Goal: Task Accomplishment & Management: Complete application form

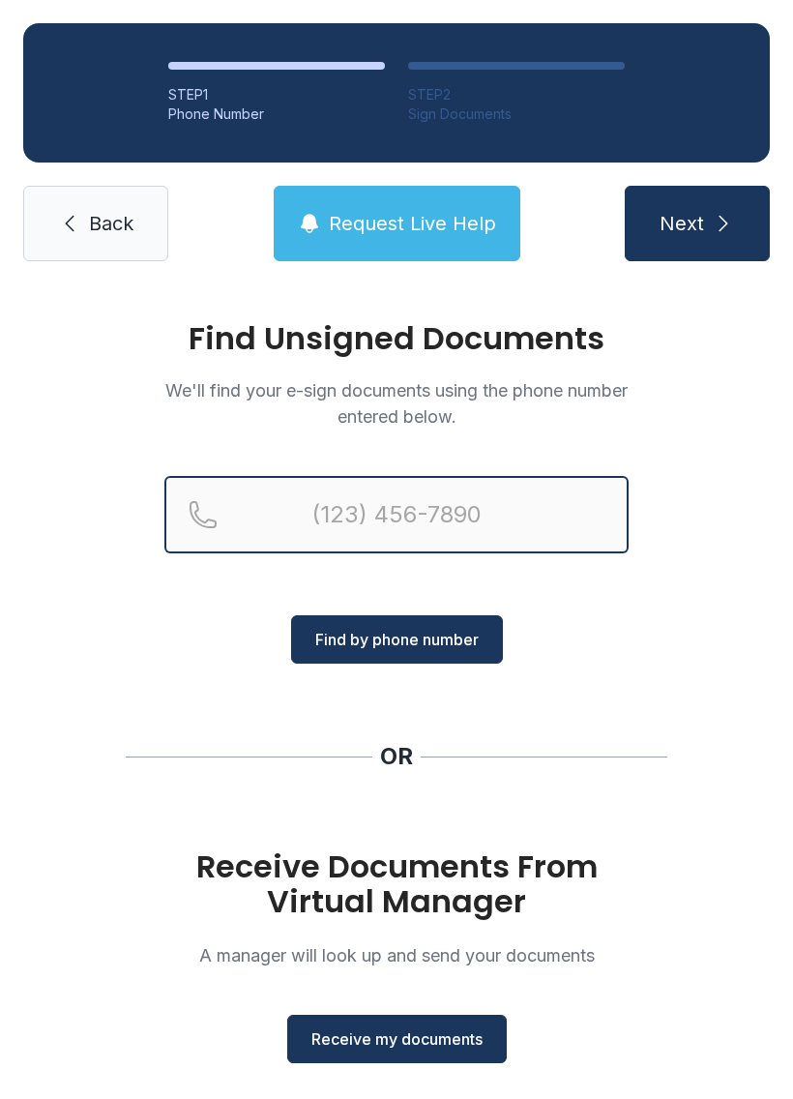
click at [402, 519] on input "Reservation phone number" at bounding box center [396, 514] width 464 height 77
type input "("
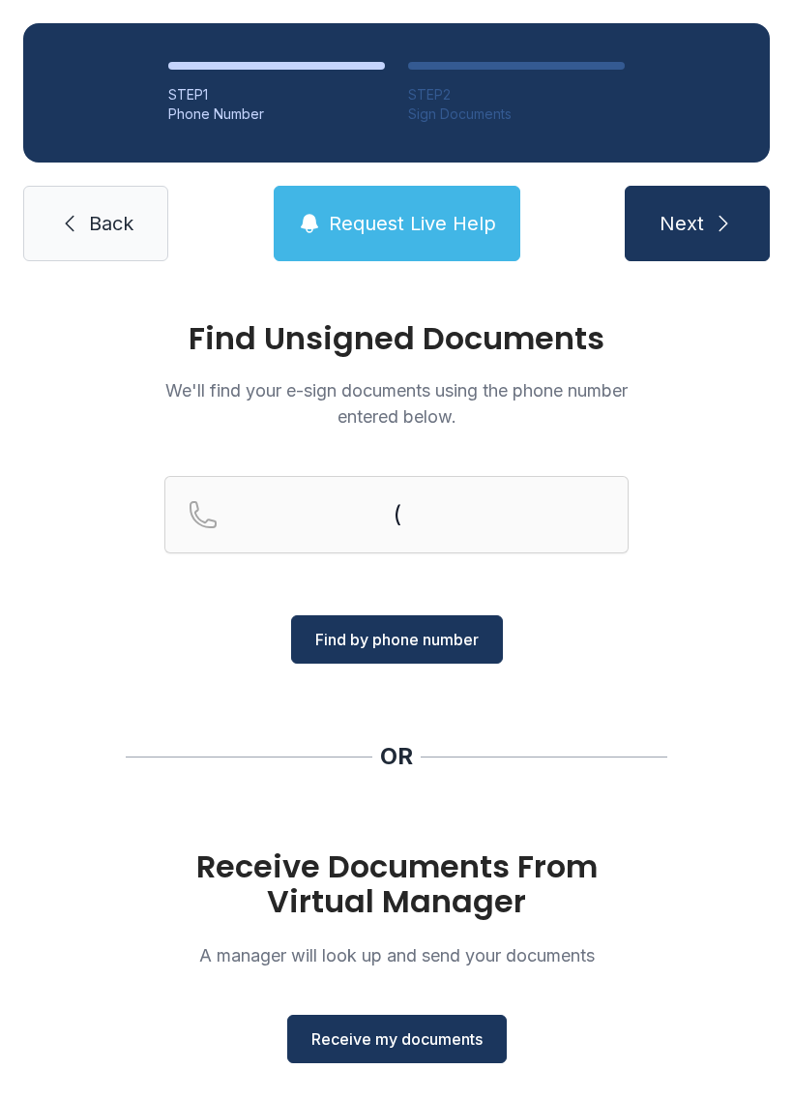
click at [418, 1036] on span "Receive my documents" at bounding box center [396, 1038] width 171 height 23
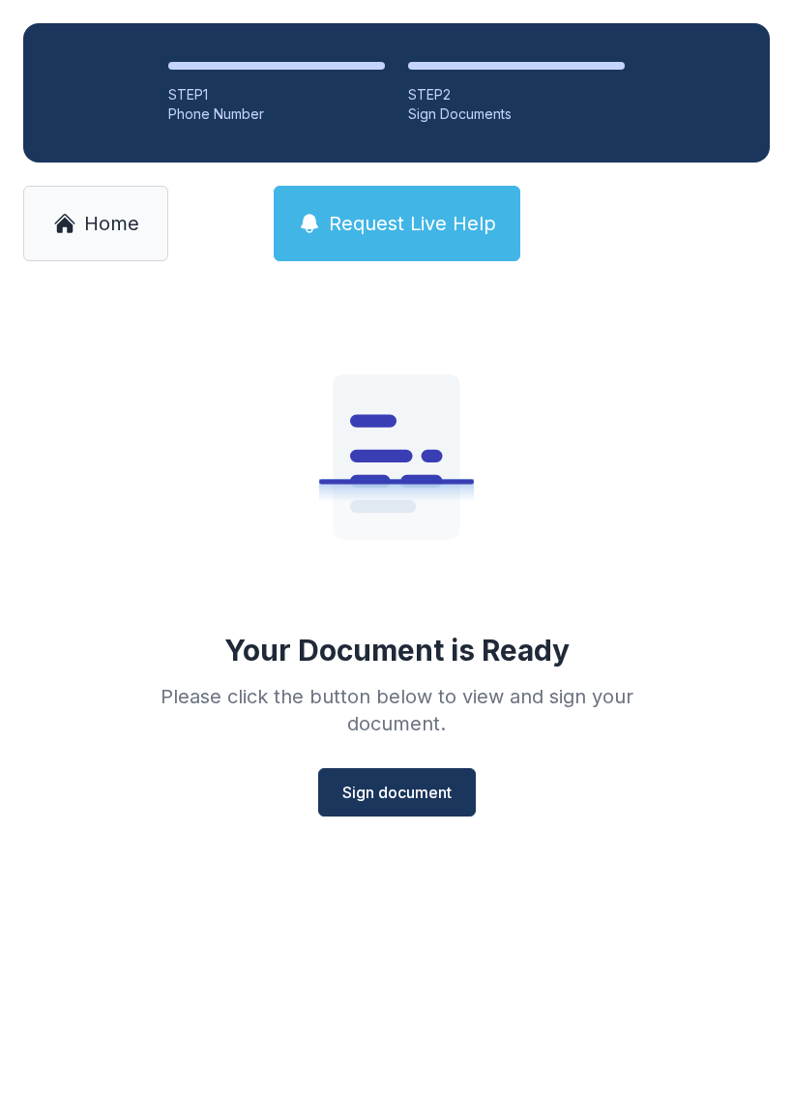
click at [400, 806] on button "Sign document" at bounding box center [397, 792] width 158 height 48
click at [116, 234] on span "Home" at bounding box center [111, 223] width 55 height 27
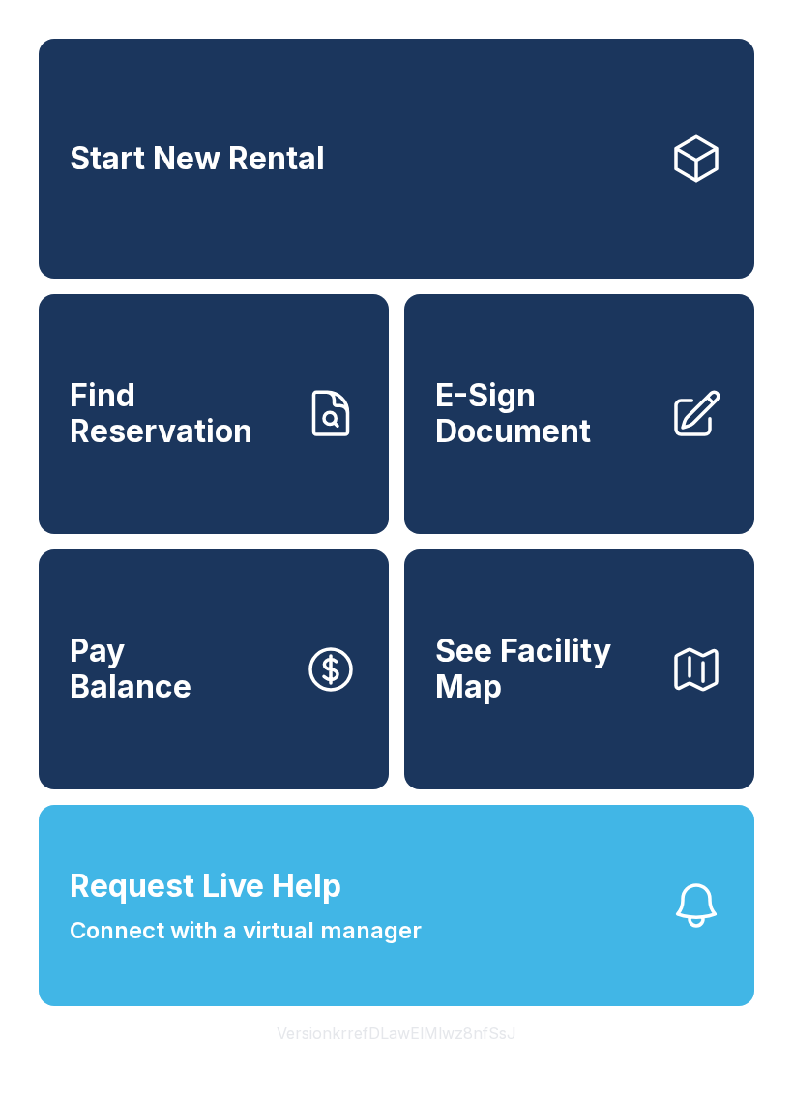
click at [544, 449] on span "E-Sign Document" at bounding box center [544, 413] width 219 height 71
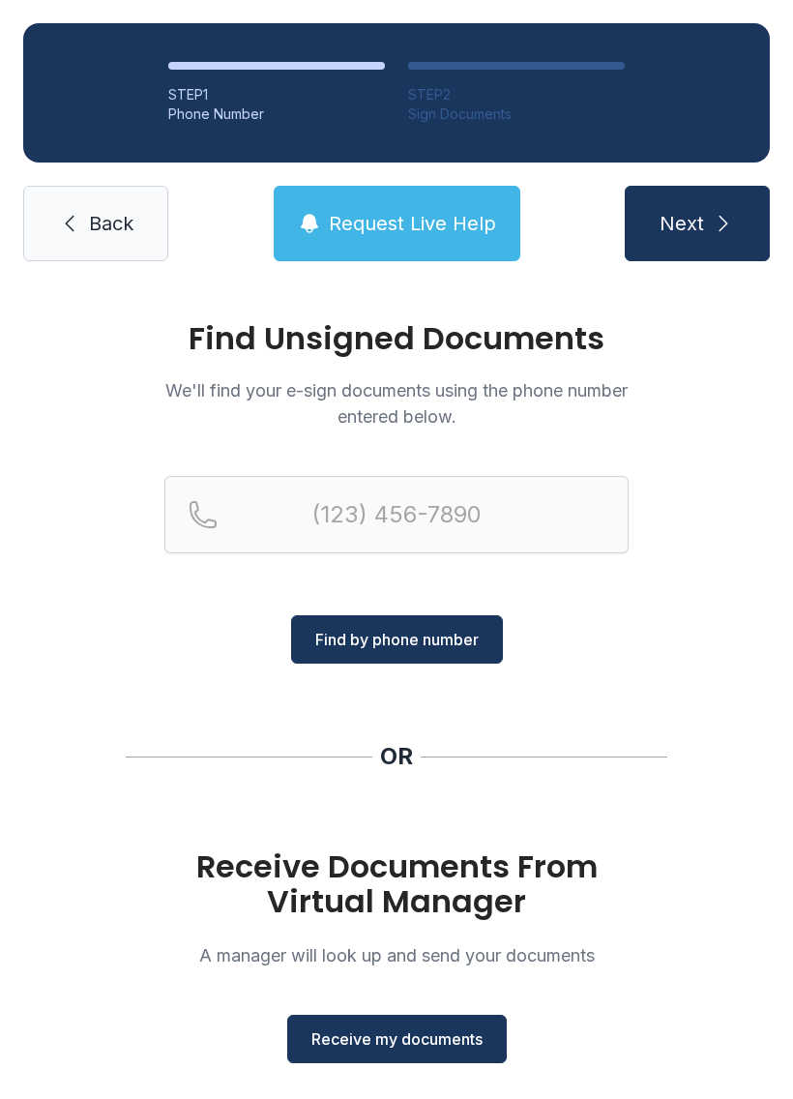
click at [392, 1034] on span "Receive my documents" at bounding box center [396, 1038] width 171 height 23
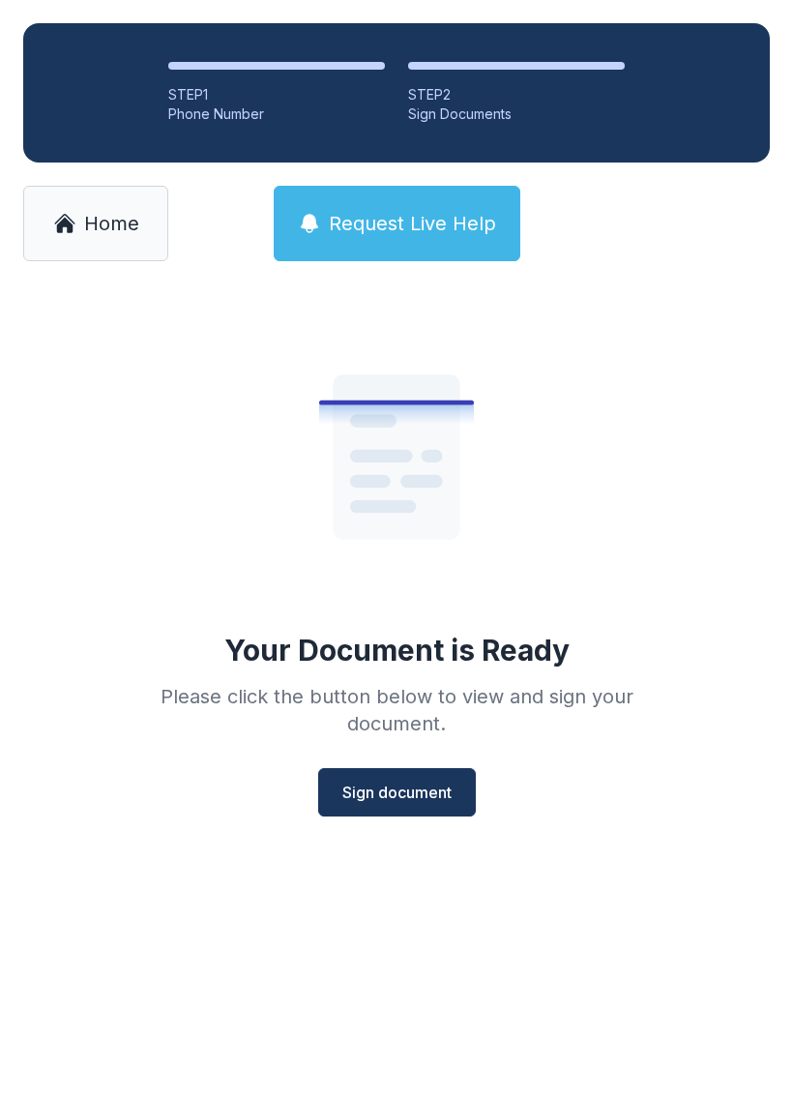
click at [428, 772] on button "Sign document" at bounding box center [397, 792] width 158 height 48
click at [429, 797] on span "Sign document" at bounding box center [396, 792] width 109 height 23
click at [441, 775] on button "Sign document" at bounding box center [397, 792] width 158 height 48
click at [89, 221] on span "Home" at bounding box center [111, 223] width 55 height 27
